Goal: Task Accomplishment & Management: Manage account settings

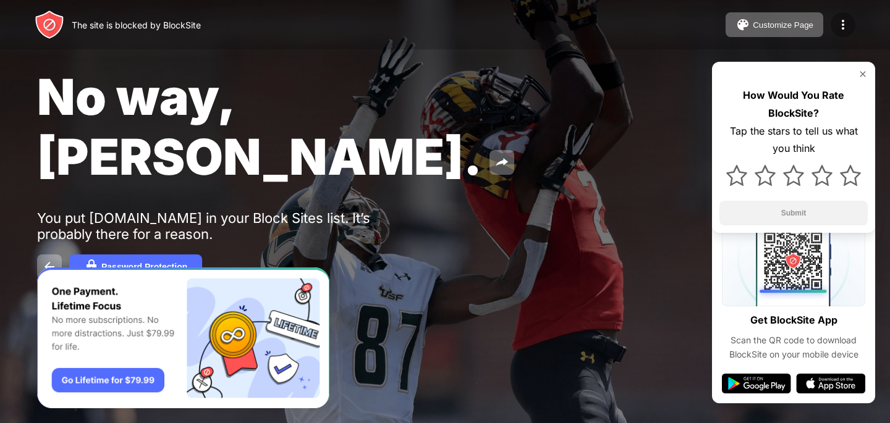
click at [849, 23] on img at bounding box center [843, 24] width 15 height 15
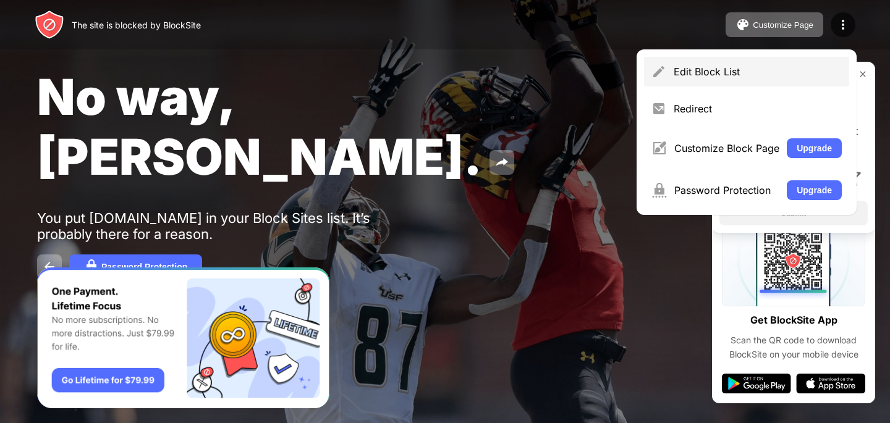
click at [718, 78] on div "Edit Block List" at bounding box center [746, 72] width 205 height 30
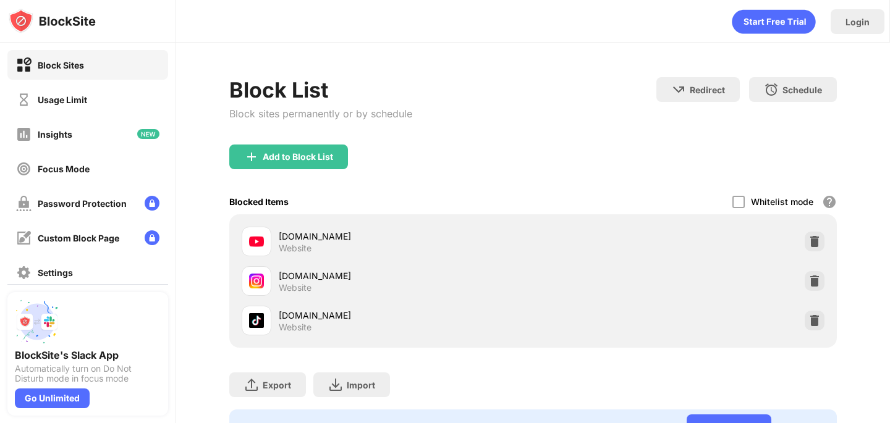
click at [815, 244] on img at bounding box center [815, 242] width 12 height 12
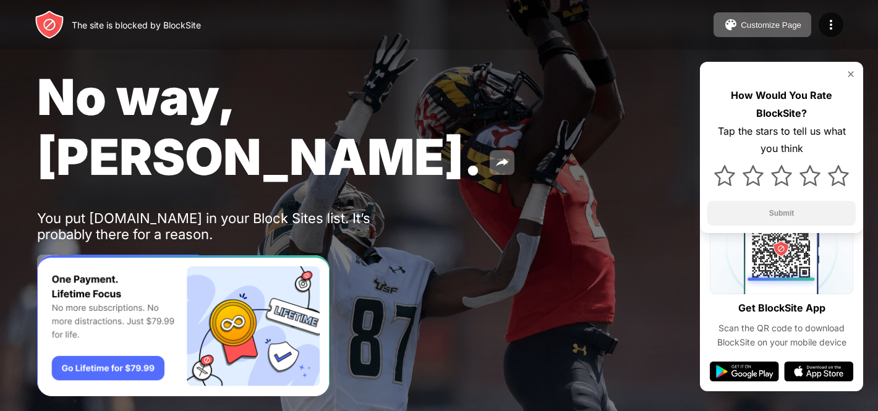
click at [835, 38] on div "The site is blocked by BlockSite Customize Page Edit Block List Redirect Custom…" at bounding box center [439, 24] width 878 height 49
click at [833, 33] on div at bounding box center [830, 24] width 25 height 25
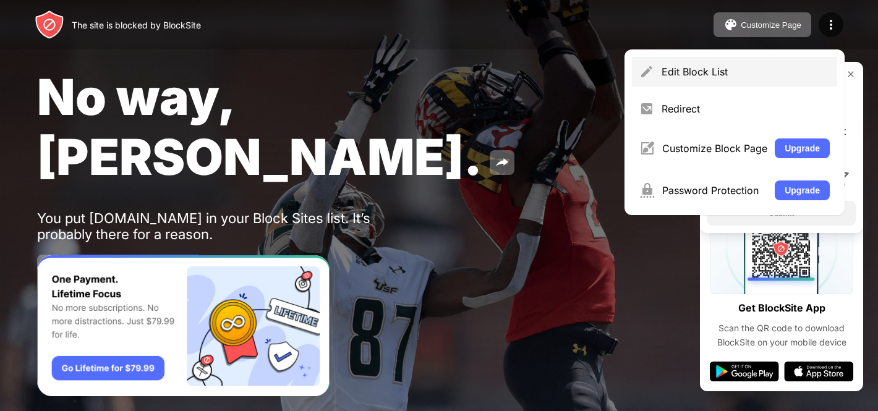
click at [679, 62] on div "Edit Block List" at bounding box center [734, 72] width 205 height 30
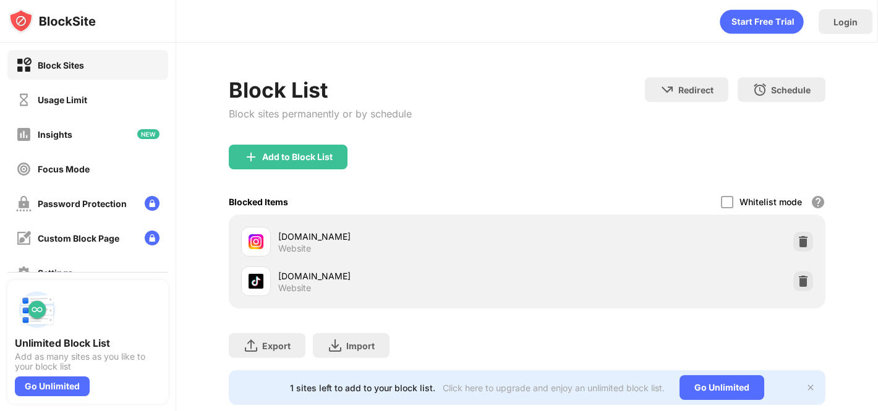
click at [805, 245] on img at bounding box center [803, 242] width 12 height 12
